Goal: Communication & Community: Ask a question

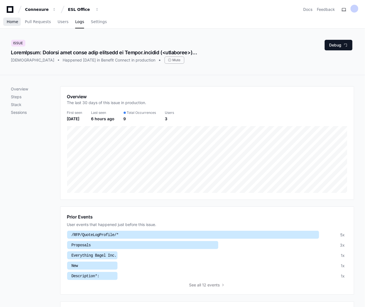
click at [13, 24] on link "Home" at bounding box center [12, 22] width 11 height 13
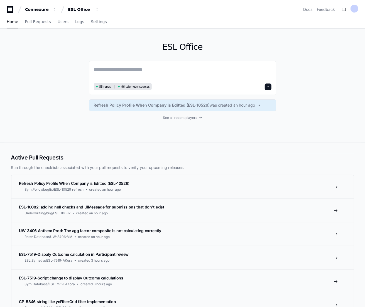
click at [70, 121] on div "ESL Office 55 repos 96 telemetry sources Refresh Policy Profile When Company is…" at bounding box center [182, 85] width 356 height 113
click at [130, 71] on textarea at bounding box center [182, 74] width 177 height 16
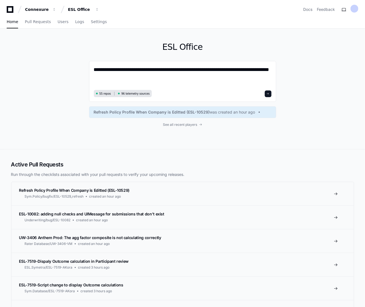
paste textarea "**********"
type textarea "**********"
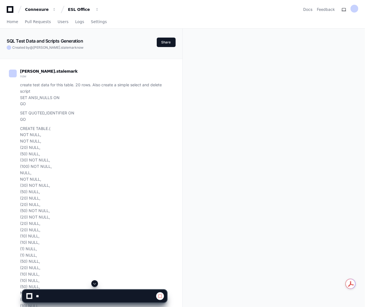
click at [95, 282] on span at bounding box center [94, 283] width 4 height 4
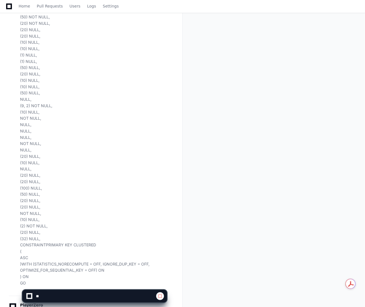
scroll to position [249, 0]
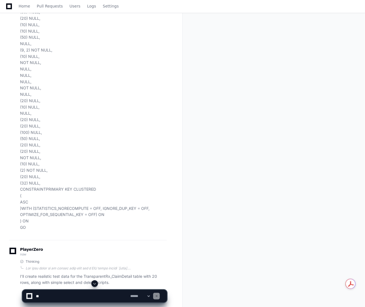
click at [95, 284] on span at bounding box center [94, 283] width 4 height 4
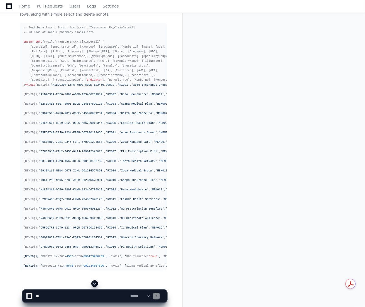
click at [95, 282] on span at bounding box center [94, 283] width 4 height 4
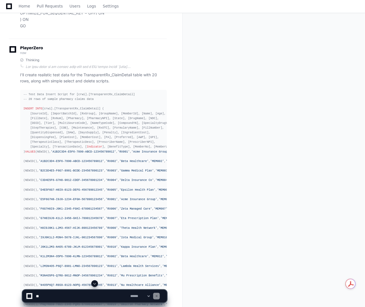
scroll to position [423, 0]
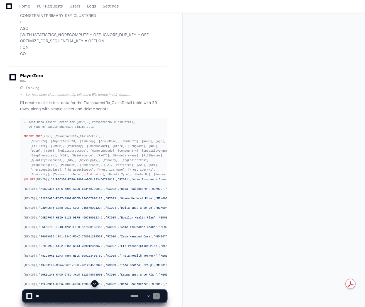
click at [94, 284] on span at bounding box center [94, 283] width 4 height 4
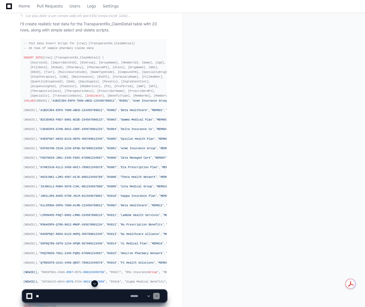
scroll to position [446, 0]
